Goal: Task Accomplishment & Management: Manage account settings

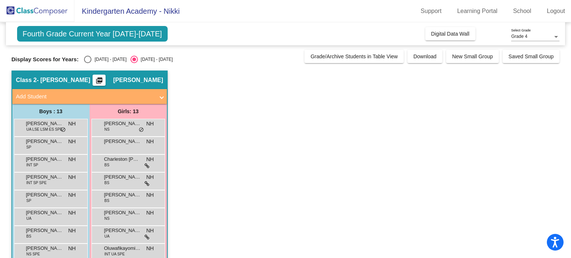
click at [84, 56] on div "Select an option" at bounding box center [87, 59] width 7 height 7
click at [87, 63] on input "[DATE] - [DATE]" at bounding box center [87, 63] width 0 height 0
radio input "true"
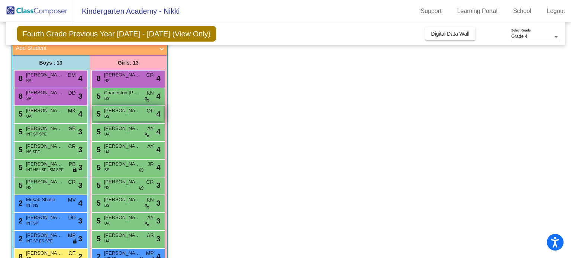
scroll to position [104, 0]
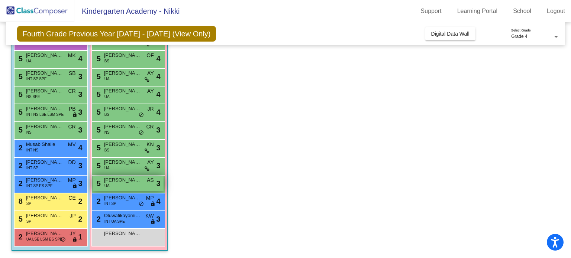
click at [126, 188] on div "5 [PERSON_NAME] UA AS lock do_not_disturb_alt 3" at bounding box center [127, 183] width 71 height 15
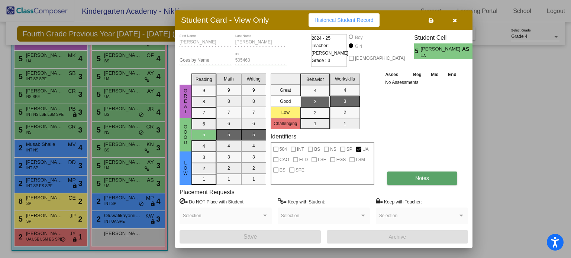
click at [423, 177] on span "Notes" at bounding box center [422, 178] width 14 height 6
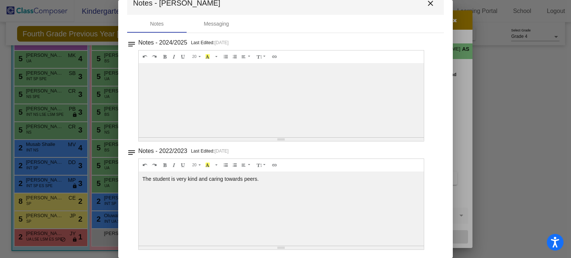
scroll to position [0, 0]
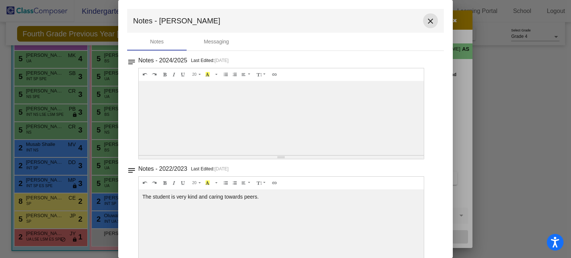
click at [426, 20] on mat-icon "close" at bounding box center [430, 21] width 9 height 9
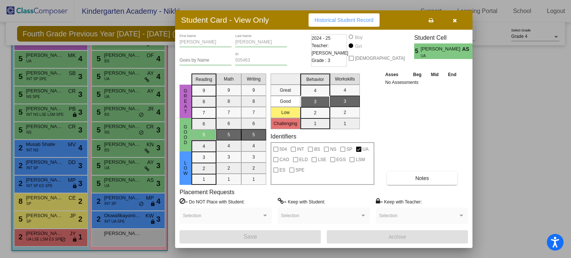
click at [452, 22] on icon "button" at bounding box center [454, 20] width 4 height 5
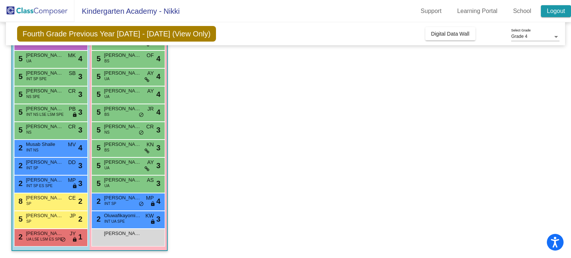
click at [558, 12] on link "Logout" at bounding box center [555, 11] width 30 height 12
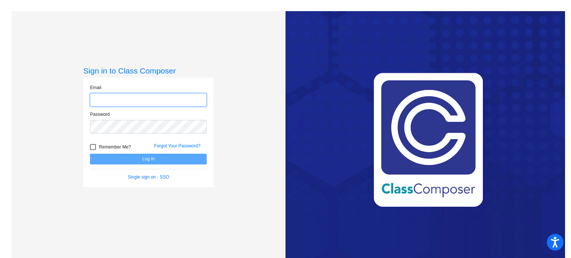
type input "[EMAIL_ADDRESS][DOMAIN_NAME]"
